Goal: Information Seeking & Learning: Learn about a topic

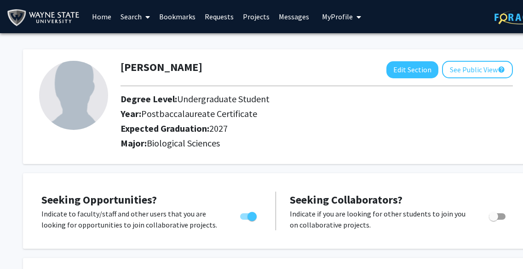
click at [291, 17] on link "Messages" at bounding box center [294, 16] width 40 height 32
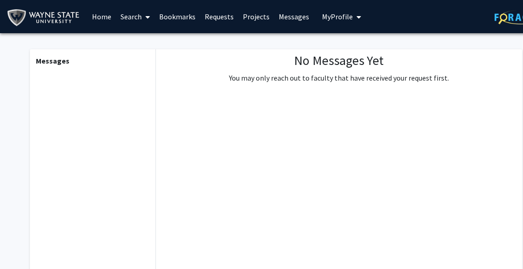
click at [104, 16] on link "Home" at bounding box center [101, 16] width 29 height 32
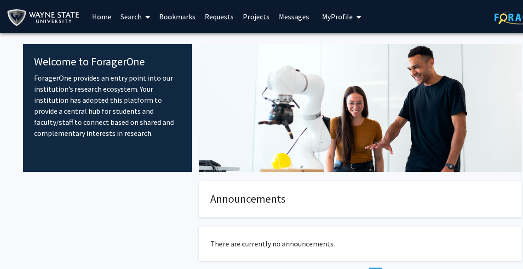
click at [145, 14] on span at bounding box center [146, 17] width 8 height 32
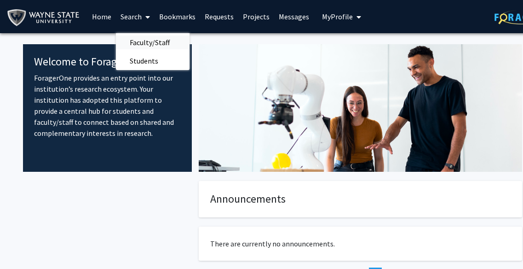
click at [140, 43] on span "Faculty/Staff" at bounding box center [150, 42] width 68 height 18
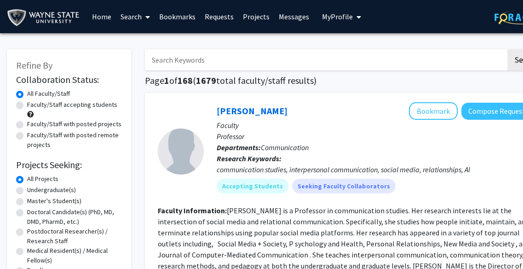
click at [68, 102] on label "Faculty/Staff accepting students" at bounding box center [72, 105] width 90 height 10
click at [33, 102] on input "Faculty/Staff accepting students" at bounding box center [30, 103] width 6 height 6
radio input "true"
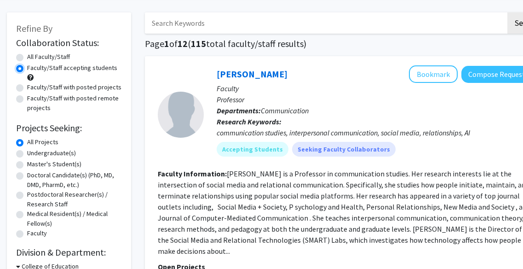
scroll to position [37, 0]
click at [51, 158] on div "Undergraduate(s)" at bounding box center [69, 153] width 106 height 11
click at [51, 153] on label "Undergraduate(s)" at bounding box center [51, 153] width 49 height 10
click at [33, 153] on input "Undergraduate(s)" at bounding box center [30, 151] width 6 height 6
radio input "true"
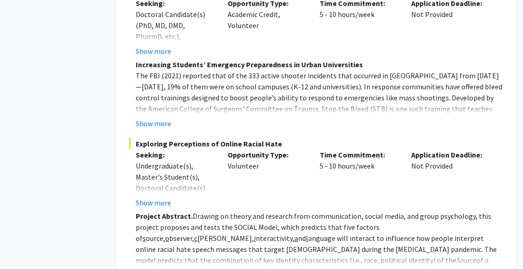
scroll to position [4263, 29]
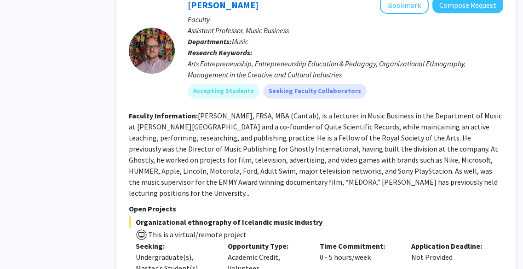
scroll to position [2360, 29]
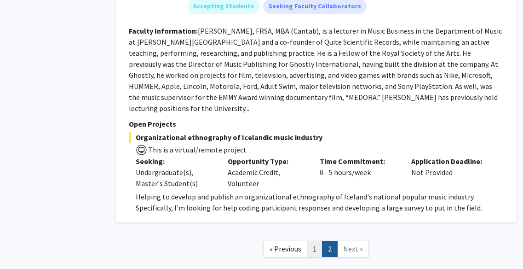
click at [316, 240] on link "1" at bounding box center [315, 248] width 16 height 16
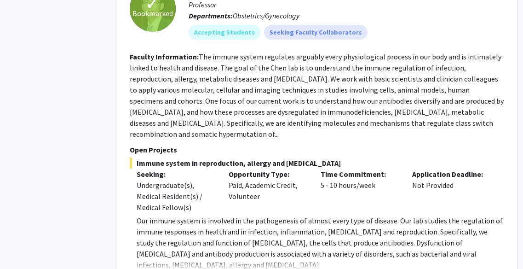
scroll to position [3695, 28]
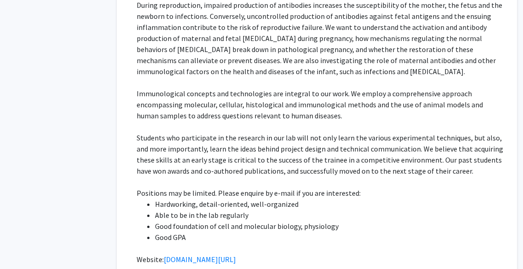
scroll to position [3976, 28]
click at [183, 254] on link "[DOMAIN_NAME][URL]" at bounding box center [200, 258] width 72 height 9
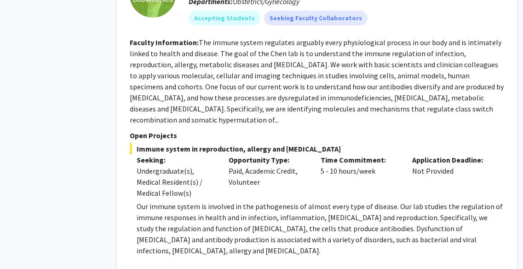
scroll to position [3710, 28]
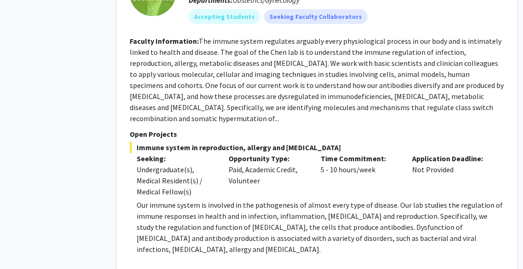
drag, startPoint x: 341, startPoint y: 70, endPoint x: 137, endPoint y: 71, distance: 204.6
click at [137, 142] on span "Immune system in reproduction, allergy and [MEDICAL_DATA]" at bounding box center [317, 147] width 374 height 11
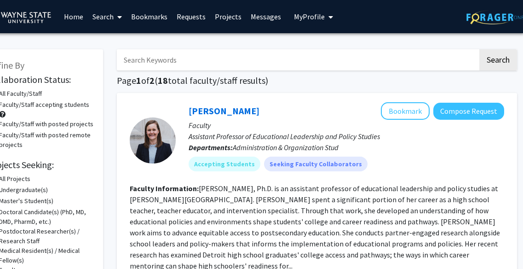
scroll to position [0, 0]
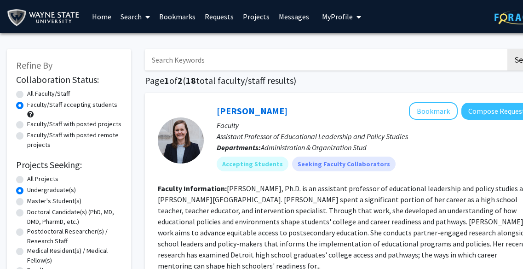
click at [45, 179] on label "All Projects" at bounding box center [42, 179] width 31 height 10
click at [33, 179] on input "All Projects" at bounding box center [30, 177] width 6 height 6
radio input "true"
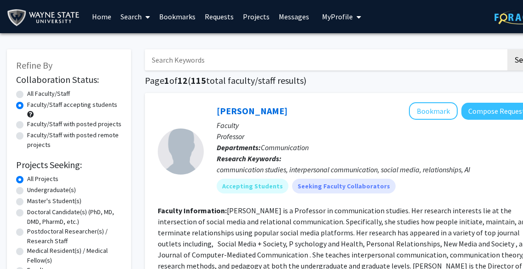
click at [54, 95] on label "All Faculty/Staff" at bounding box center [48, 94] width 43 height 10
click at [33, 95] on input "All Faculty/Staff" at bounding box center [30, 92] width 6 height 6
radio input "true"
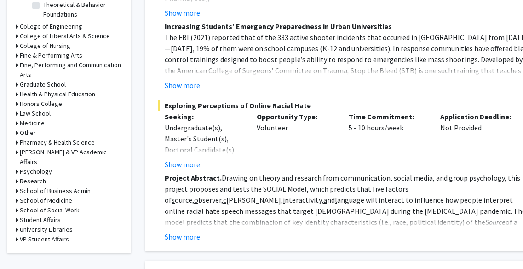
scroll to position [363, 0]
click at [54, 142] on h3 "Pharmacy & Health Science" at bounding box center [57, 142] width 75 height 10
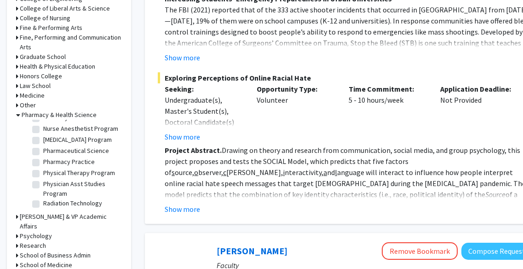
scroll to position [390, 0]
click at [33, 95] on h3 "Medicine" at bounding box center [32, 95] width 25 height 10
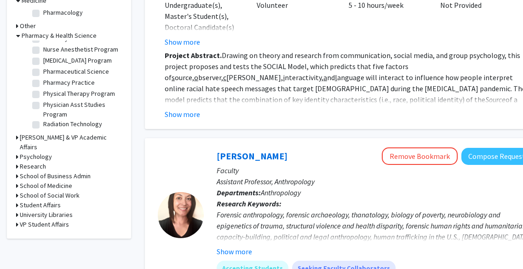
scroll to position [486, 0]
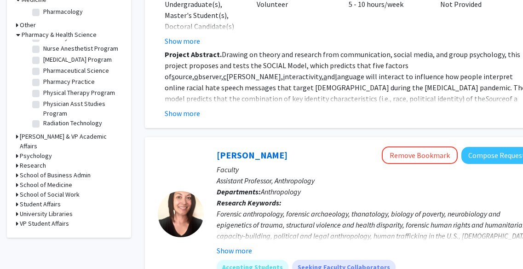
click at [43, 180] on h3 "School of Medicine" at bounding box center [46, 185] width 52 height 10
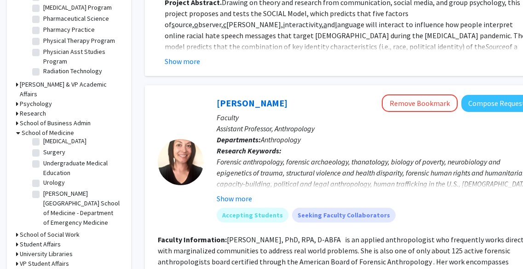
scroll to position [365, 0]
click at [43, 177] on label "Urology" at bounding box center [54, 182] width 22 height 10
click at [43, 177] on input "Urology" at bounding box center [46, 180] width 6 height 6
checkbox input "true"
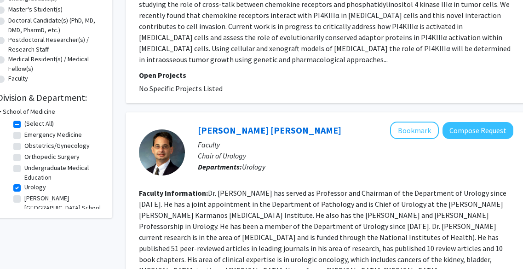
scroll to position [192, 19]
click at [24, 186] on label "Urology" at bounding box center [35, 187] width 22 height 10
click at [24, 186] on input "Urology" at bounding box center [27, 185] width 6 height 6
checkbox input "false"
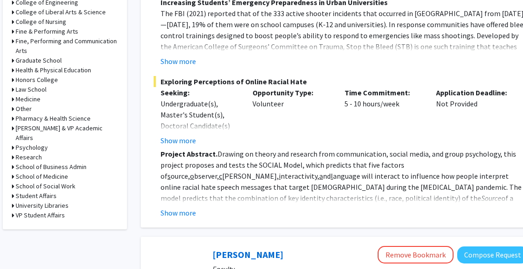
scroll to position [388, 4]
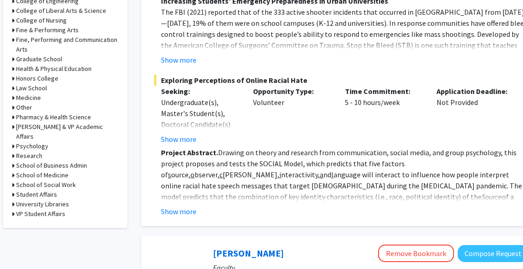
click at [45, 170] on h3 "School of Medicine" at bounding box center [42, 175] width 52 height 10
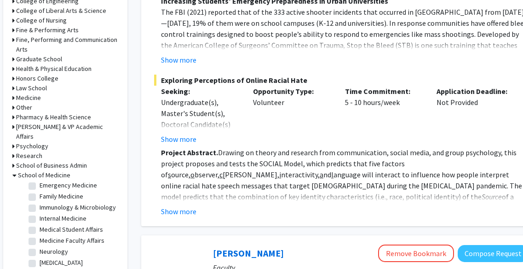
scroll to position [77, 0]
click at [40, 218] on label "Internal Medicine" at bounding box center [63, 218] width 47 height 10
click at [40, 218] on input "Internal Medicine" at bounding box center [43, 216] width 6 height 6
checkbox input "true"
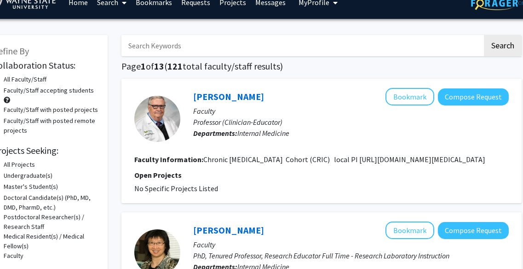
scroll to position [14, 24]
click at [360, 161] on fg-read-more "Chronic [MEDICAL_DATA] Cohort (CRIC) local PI [URL][DOMAIN_NAME][MEDICAL_DATA]" at bounding box center [344, 158] width 282 height 9
drag, startPoint x: 360, startPoint y: 160, endPoint x: 307, endPoint y: 172, distance: 53.9
click at [307, 165] on section "Faculty Information: Chronic [MEDICAL_DATA] Cohort (CRIC) local PI [URL][DOMAIN…" at bounding box center [321, 159] width 374 height 11
copy fg-read-more "[URL][DOMAIN_NAME][MEDICAL_DATA]"
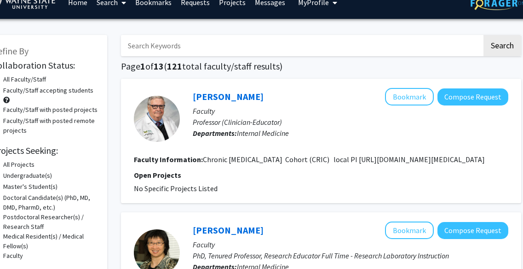
click at [280, 147] on div "[PERSON_NAME] Bookmark Compose Request Faculty Professor (Clinician-Educator) D…" at bounding box center [344, 118] width 328 height 61
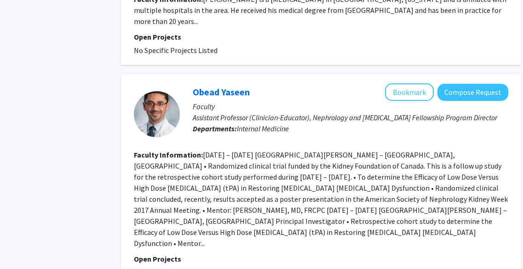
scroll to position [1683, 24]
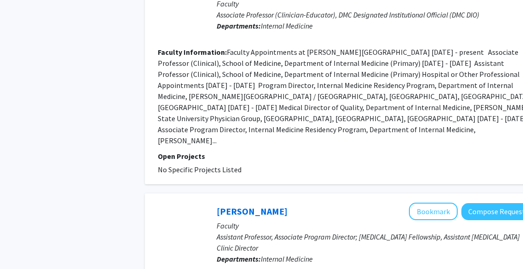
scroll to position [1912, 0]
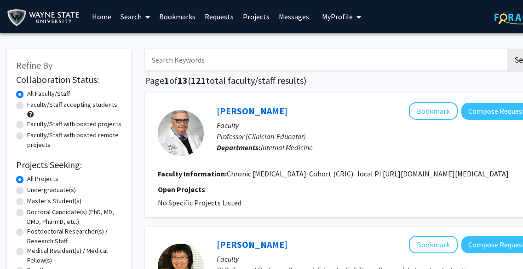
scroll to position [40, 0]
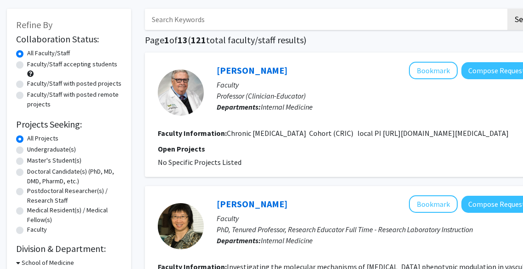
click at [227, 15] on input "Search Keywords" at bounding box center [325, 19] width 361 height 21
type input "nephrology"
click at [507, 9] on button "Search" at bounding box center [526, 19] width 38 height 21
checkbox input "false"
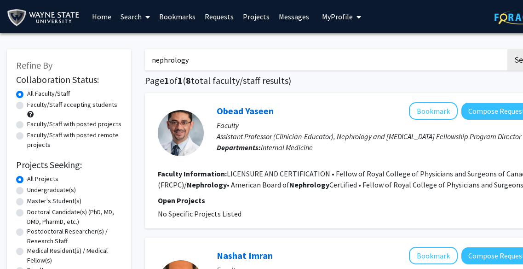
click at [220, 56] on input "nephrology" at bounding box center [325, 59] width 361 height 21
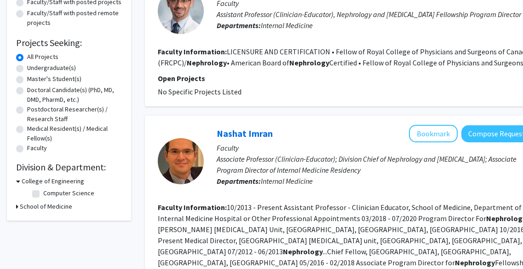
scroll to position [122, 0]
click at [57, 208] on h3 "School of Medicine" at bounding box center [46, 206] width 52 height 10
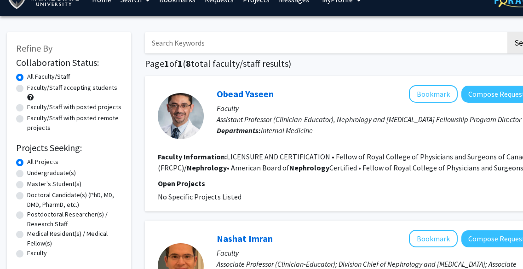
scroll to position [0, 0]
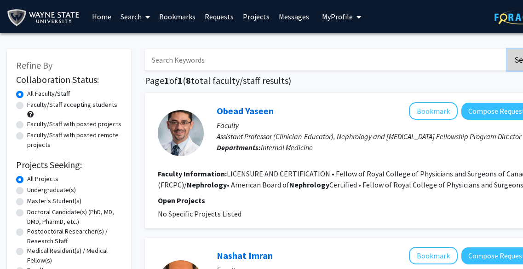
click at [520, 62] on button "Search" at bounding box center [526, 59] width 38 height 21
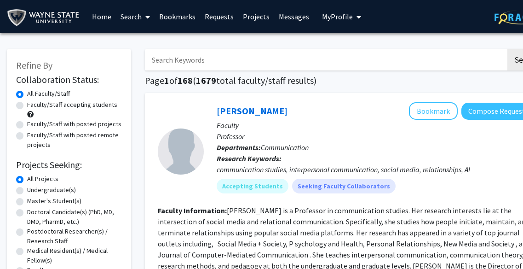
click at [57, 192] on label "Undergraduate(s)" at bounding box center [51, 190] width 49 height 10
click at [33, 191] on input "Undergraduate(s)" at bounding box center [30, 188] width 6 height 6
radio input "true"
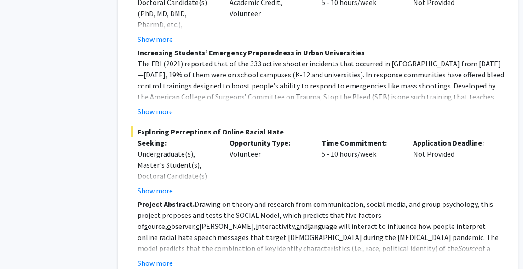
scroll to position [4263, 27]
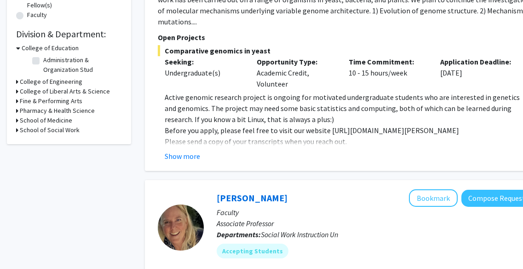
scroll to position [256, 0]
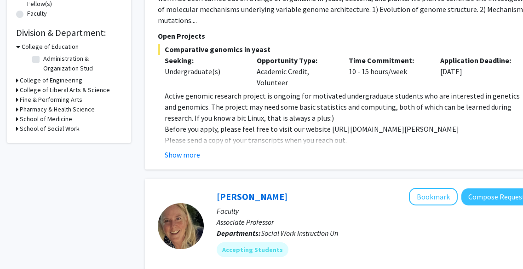
click at [37, 119] on h3 "School of Medicine" at bounding box center [46, 119] width 52 height 10
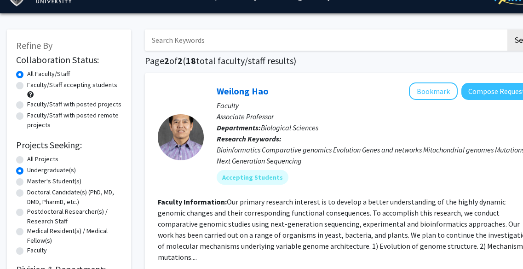
scroll to position [5, 0]
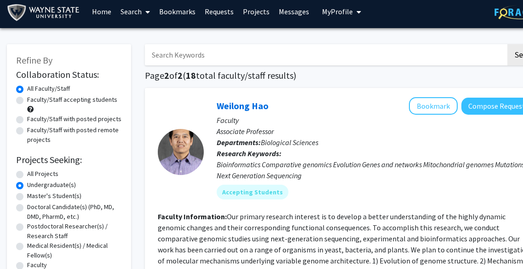
click at [41, 172] on label "All Projects" at bounding box center [42, 174] width 31 height 10
click at [33, 172] on input "All Projects" at bounding box center [30, 172] width 6 height 6
radio input "true"
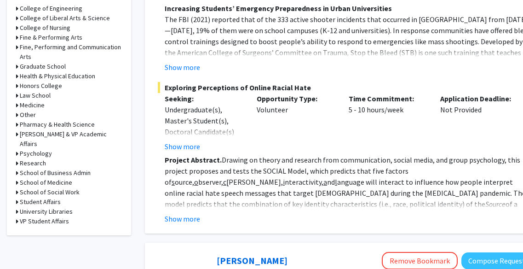
scroll to position [381, 0]
click at [28, 158] on h3 "Research" at bounding box center [33, 163] width 26 height 10
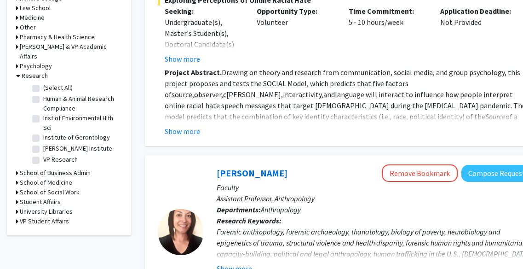
scroll to position [468, 0]
click at [51, 177] on h3 "School of Medicine" at bounding box center [46, 182] width 52 height 10
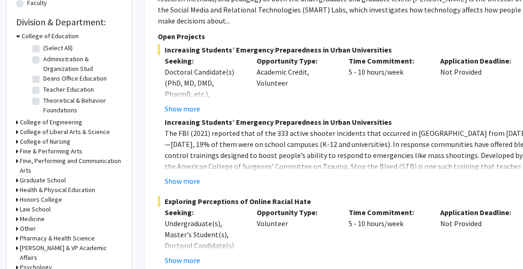
scroll to position [265, 0]
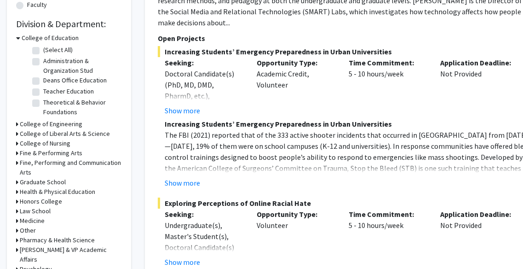
click at [65, 130] on h3 "College of Liberal Arts & Science" at bounding box center [65, 134] width 90 height 10
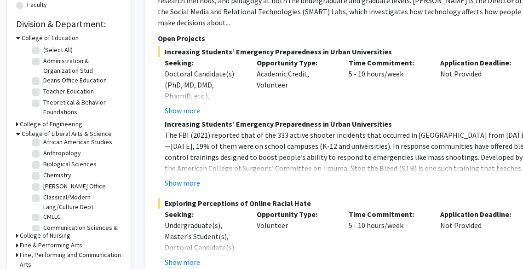
scroll to position [15, 0]
click at [40, 163] on fg-checkbox "Biological Sciences Biological Sciences" at bounding box center [75, 164] width 87 height 11
click at [43, 166] on label "Biological Sciences" at bounding box center [69, 164] width 53 height 10
click at [43, 165] on input "Biological Sciences" at bounding box center [46, 162] width 6 height 6
checkbox input "true"
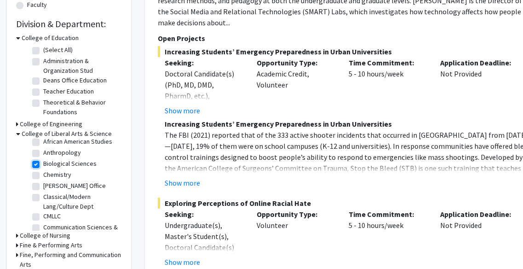
checkbox input "true"
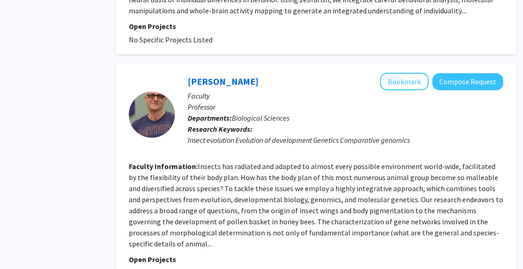
scroll to position [2154, 29]
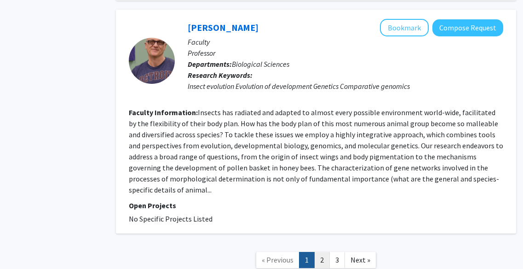
click at [318, 251] on link "2" at bounding box center [322, 259] width 16 height 16
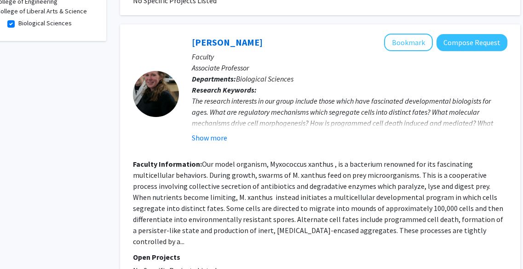
scroll to position [301, 25]
drag, startPoint x: 216, startPoint y: 132, endPoint x: 212, endPoint y: 125, distance: 7.8
click at [212, 125] on div "[PERSON_NAME] Bookmark Compose Request Faculty Associate Professor Departments:…" at bounding box center [342, 94] width 328 height 120
click at [212, 132] on button "Show more" at bounding box center [208, 137] width 35 height 11
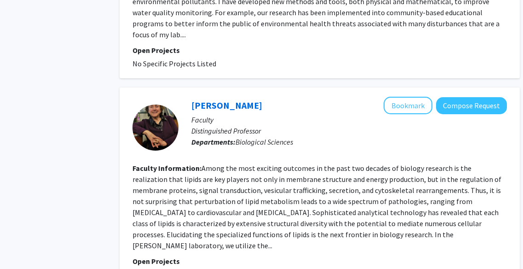
scroll to position [1060, 25]
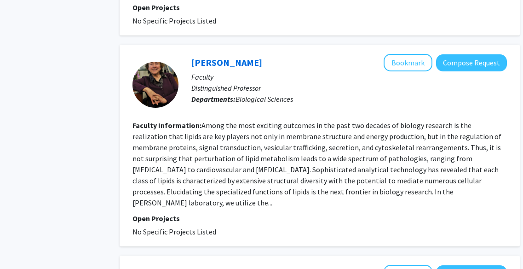
click at [223, 171] on div "[PERSON_NAME] Bookmark Compose Request Faculty Distinguished Professor Departme…" at bounding box center [320, 145] width 400 height 201
click at [224, 226] on fg-project-list "No Specific Projects Listed" at bounding box center [319, 231] width 374 height 11
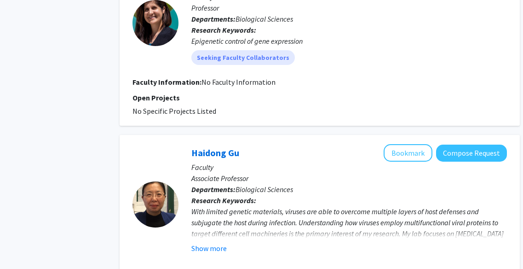
scroll to position [1351, 25]
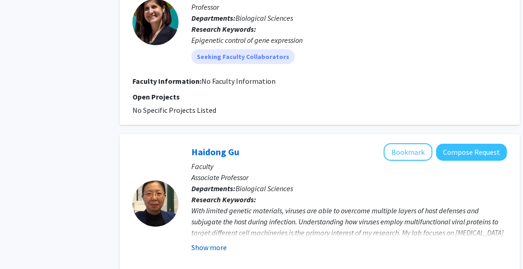
click at [217, 241] on button "Show more" at bounding box center [208, 246] width 35 height 11
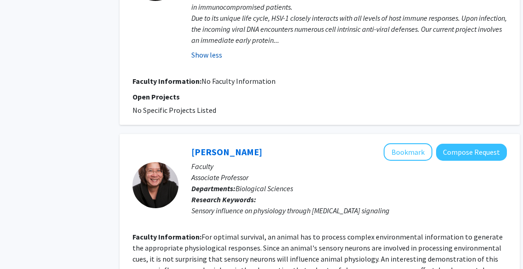
scroll to position [1610, 25]
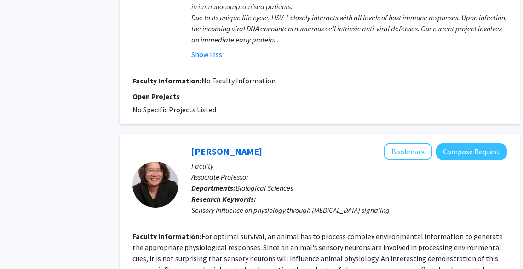
click at [217, 231] on fg-read-more "For optimal survival, an animal has to process complex environmental informatio…" at bounding box center [317, 274] width 370 height 86
drag, startPoint x: 217, startPoint y: 182, endPoint x: 217, endPoint y: 173, distance: 8.7
click at [217, 231] on fg-read-more "For optimal survival, an animal has to process complex environmental informatio…" at bounding box center [317, 274] width 370 height 86
click at [274, 230] on section "Faculty Information: For optimal survival, an animal has to process complex env…" at bounding box center [319, 274] width 374 height 88
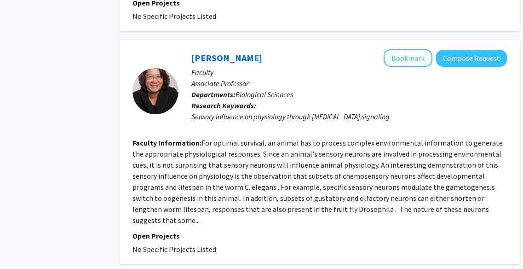
scroll to position [1703, 25]
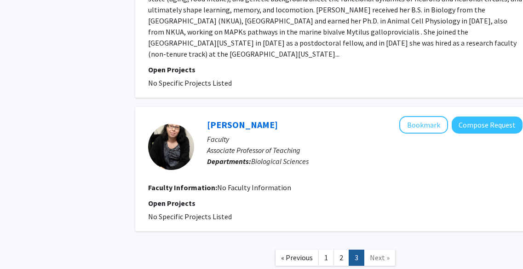
scroll to position [1255, 10]
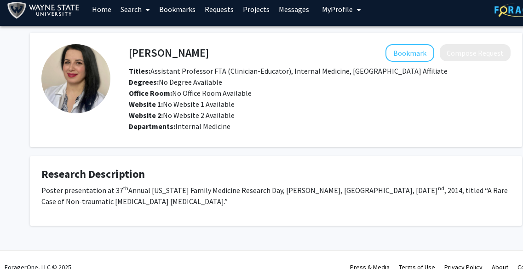
scroll to position [5, 0]
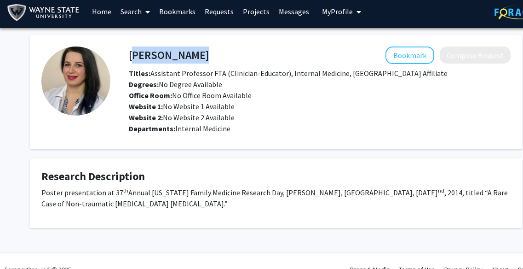
drag, startPoint x: 195, startPoint y: 55, endPoint x: 129, endPoint y: 59, distance: 66.4
click at [129, 59] on div "Athor Mikhail Bookmark Compose Request" at bounding box center [319, 54] width 395 height 17
copy h4 "Athor Mikhail"
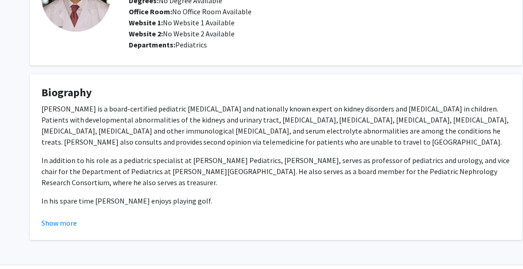
scroll to position [89, 0]
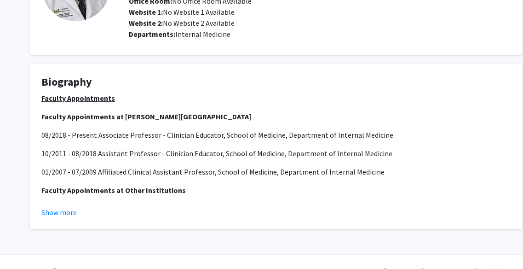
scroll to position [100, 0]
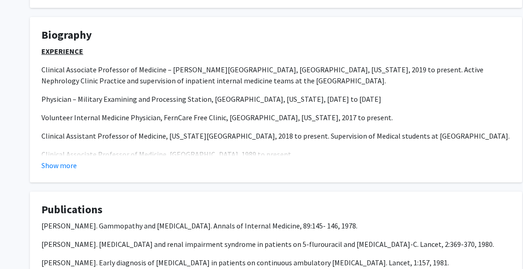
scroll to position [147, 0]
click at [68, 161] on button "Show more" at bounding box center [58, 164] width 35 height 11
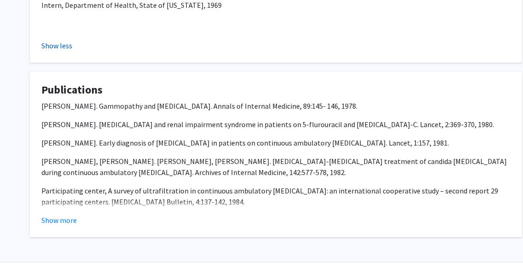
scroll to position [1035, 0]
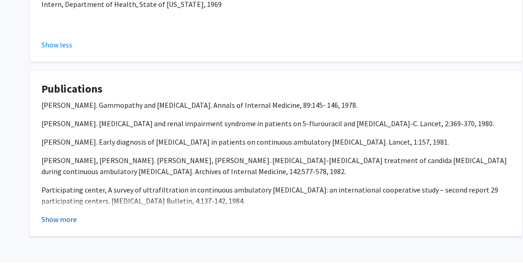
click at [57, 213] on button "Show more" at bounding box center [58, 218] width 35 height 11
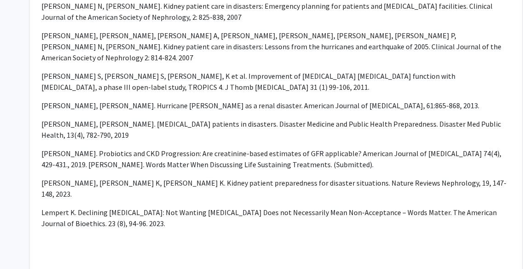
scroll to position [1583, 0]
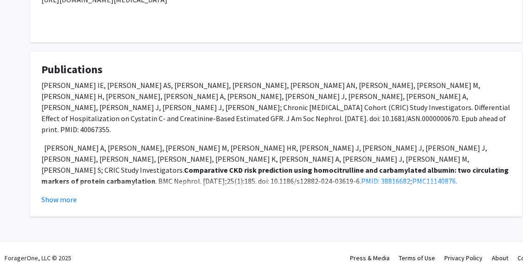
scroll to position [395, 0]
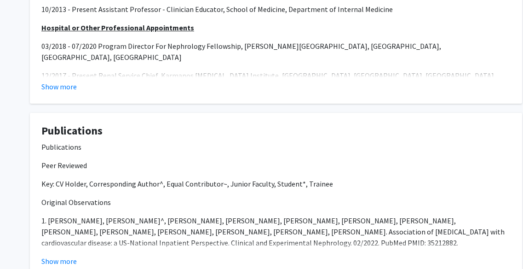
scroll to position [302, 0]
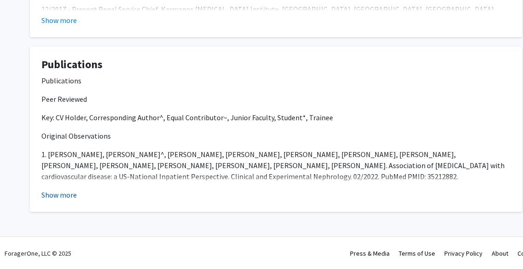
click at [65, 192] on button "Show more" at bounding box center [58, 194] width 35 height 11
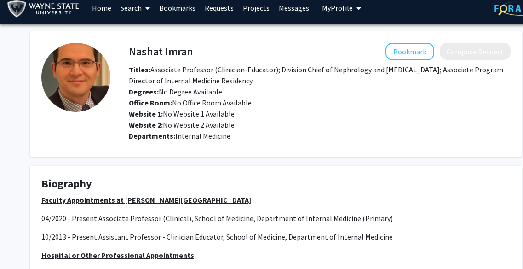
scroll to position [0, 0]
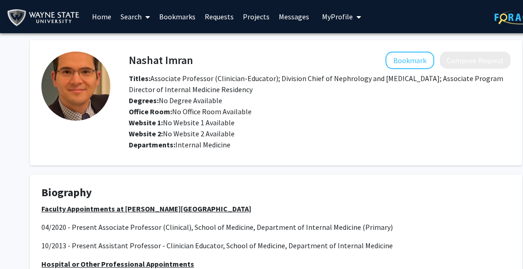
drag, startPoint x: 191, startPoint y: 57, endPoint x: 132, endPoint y: 57, distance: 58.9
click at [132, 57] on h4 "Nashat Imran" at bounding box center [161, 59] width 64 height 17
copy h4 "Nashat Imran"
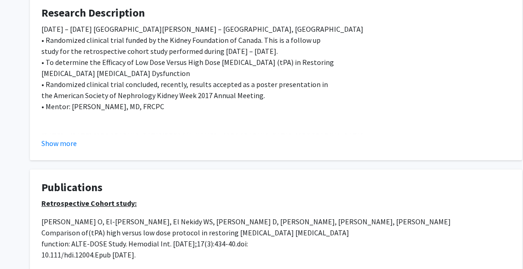
scroll to position [306, 0]
